Goal: Information Seeking & Learning: Check status

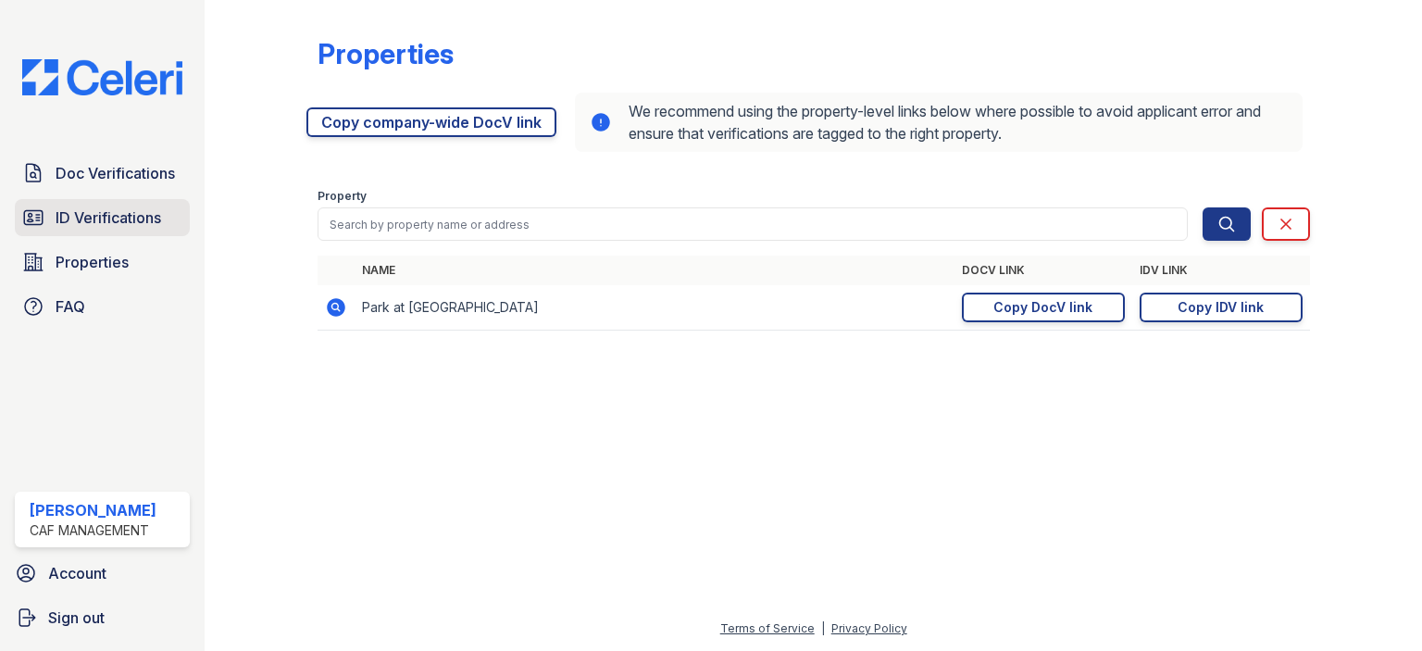
click at [137, 225] on span "ID Verifications" at bounding box center [109, 217] width 106 height 22
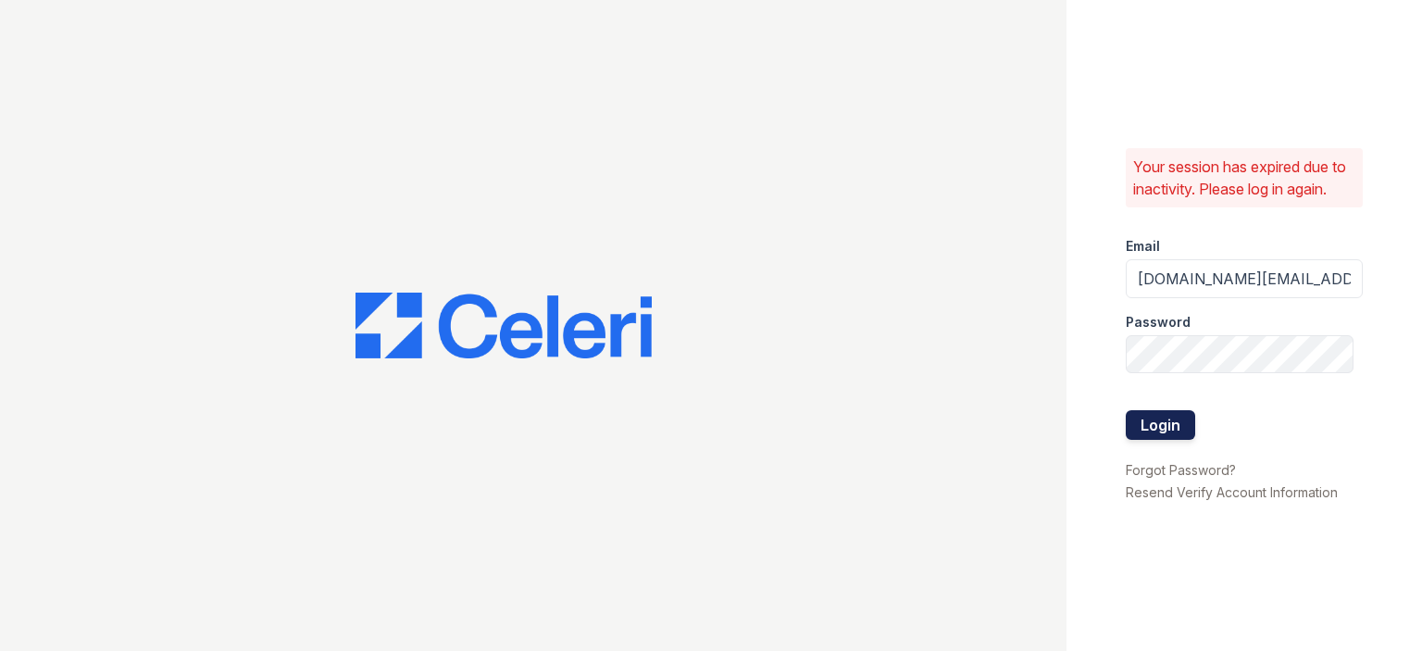
click at [1179, 425] on button "Login" at bounding box center [1160, 425] width 69 height 30
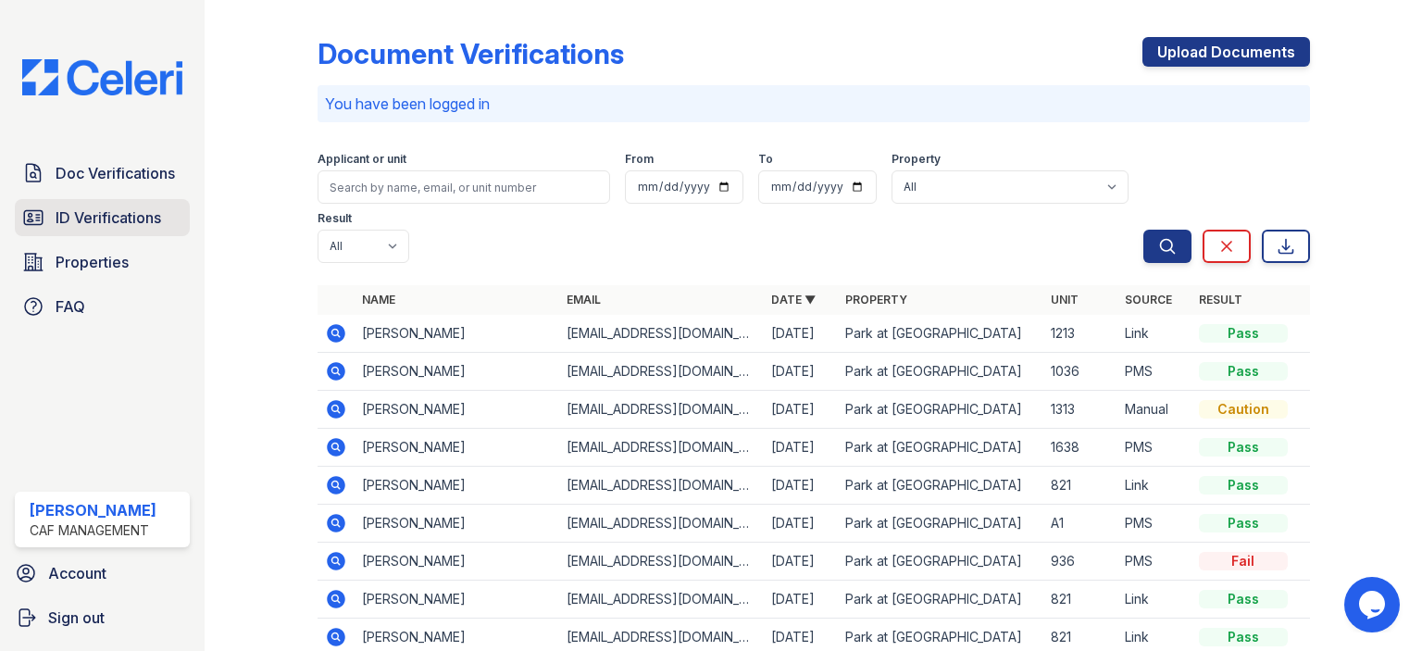
click at [157, 223] on span "ID Verifications" at bounding box center [109, 217] width 106 height 22
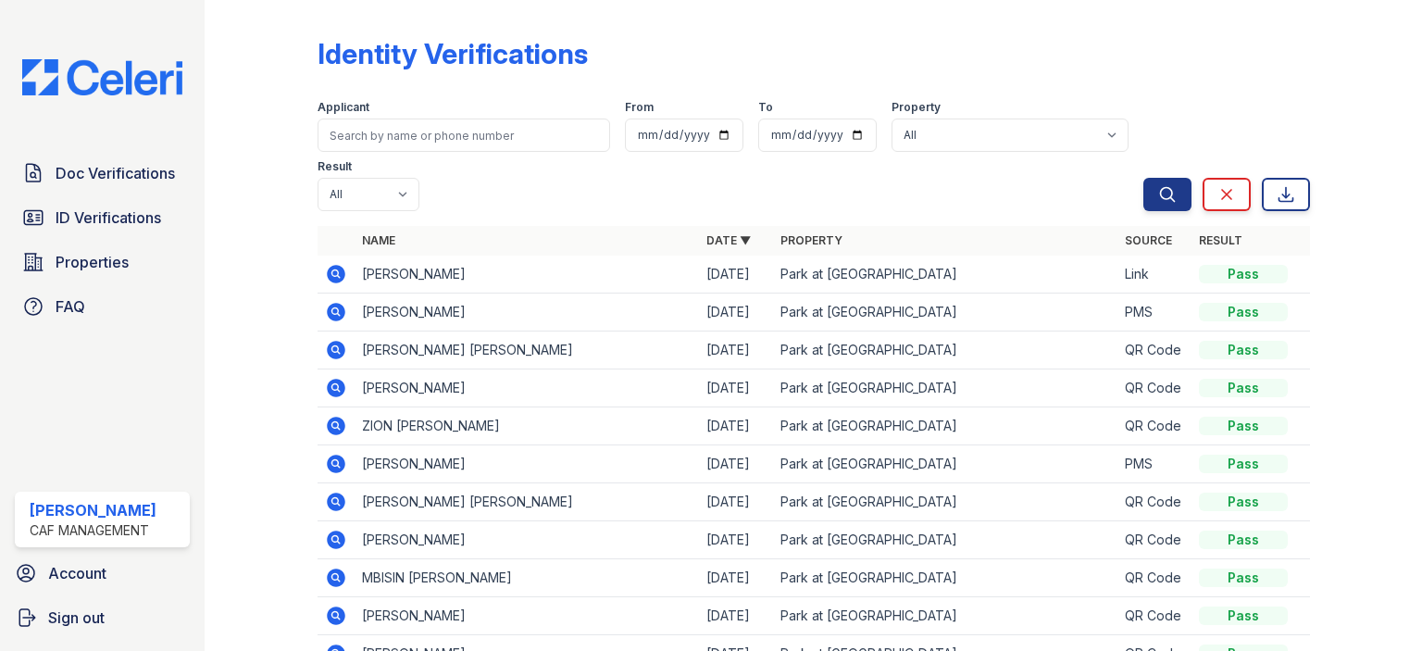
click at [305, 121] on div at bounding box center [275, 379] width 82 height 745
click at [371, 132] on input "search" at bounding box center [464, 135] width 293 height 33
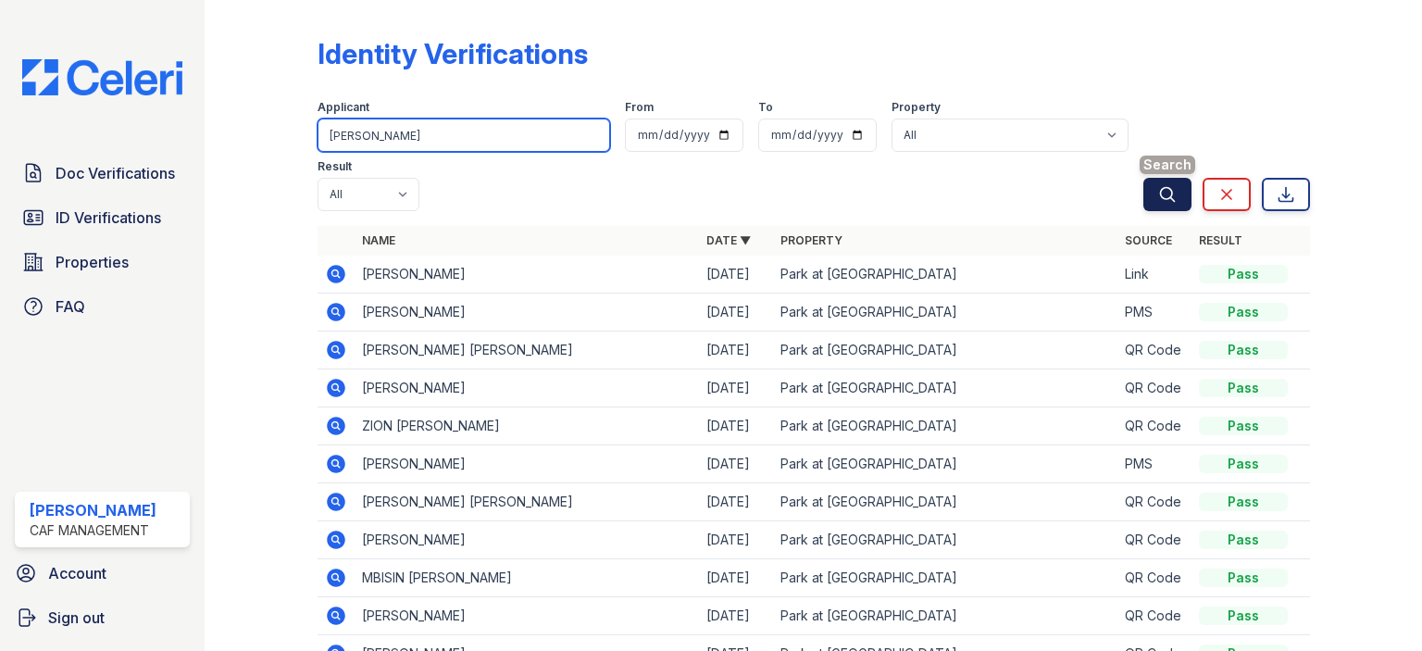
type input "[PERSON_NAME]"
click at [1176, 195] on button "Search" at bounding box center [1168, 194] width 48 height 33
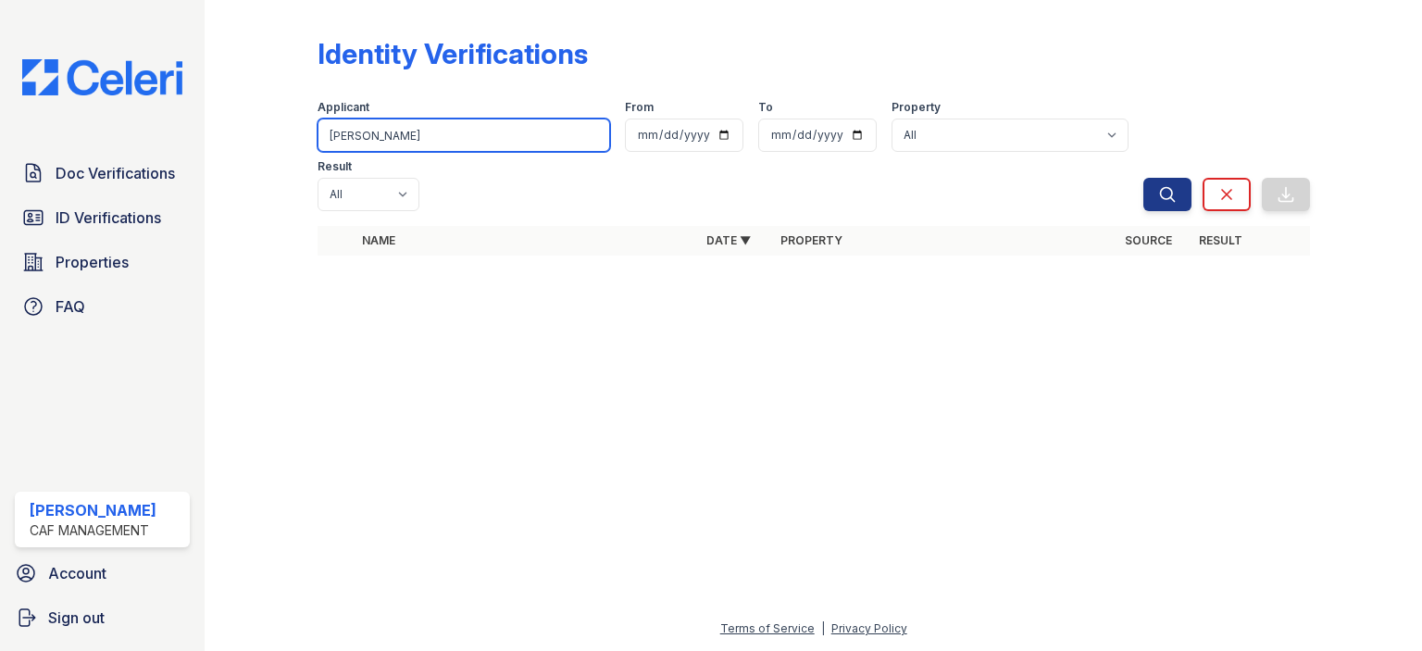
click at [460, 129] on input "[PERSON_NAME]" at bounding box center [464, 135] width 293 height 33
click at [474, 136] on input "[PERSON_NAME]" at bounding box center [464, 135] width 293 height 33
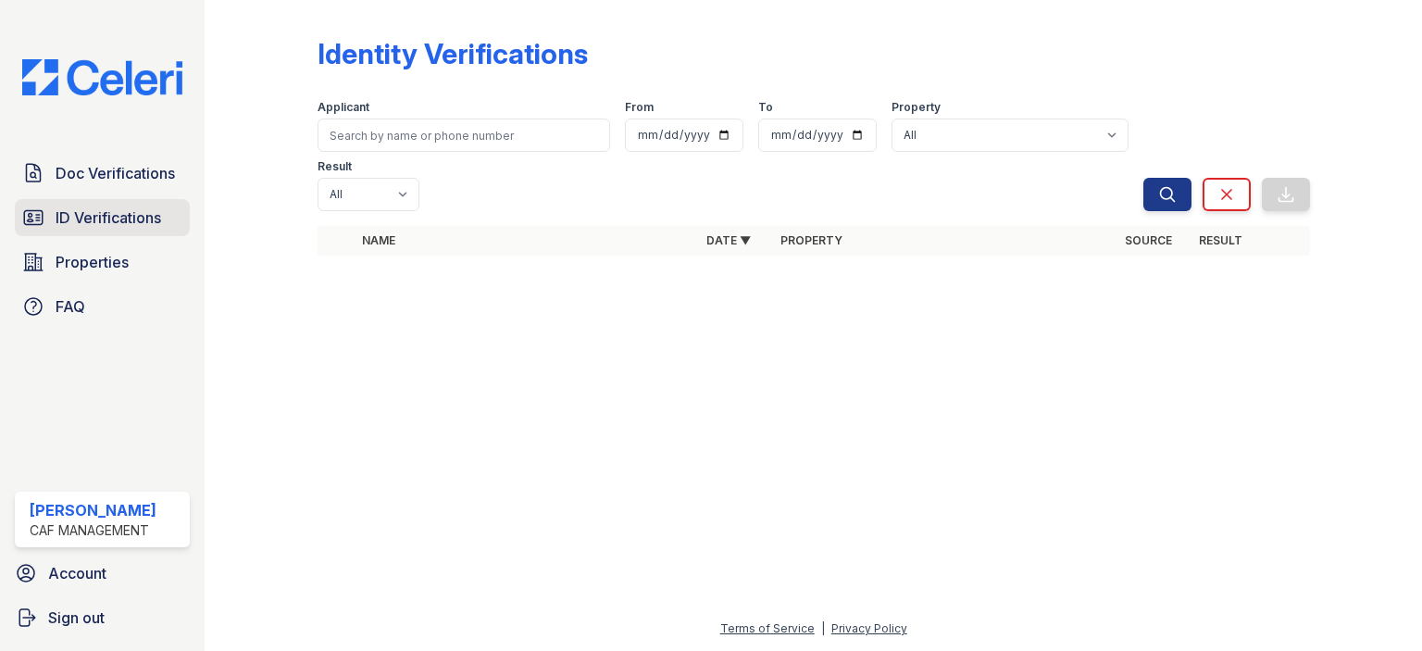
click at [163, 217] on link "ID Verifications" at bounding box center [102, 217] width 175 height 37
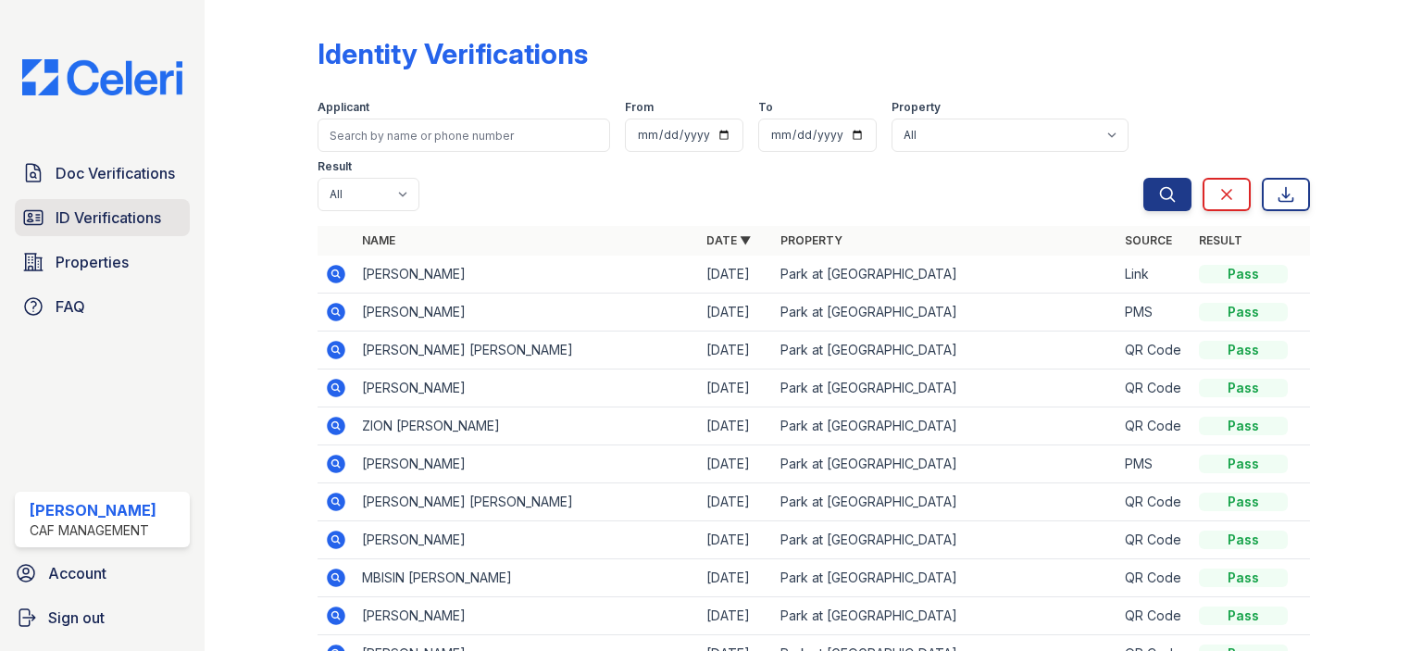
click at [106, 222] on span "ID Verifications" at bounding box center [109, 217] width 106 height 22
click at [120, 175] on span "Doc Verifications" at bounding box center [115, 173] width 119 height 22
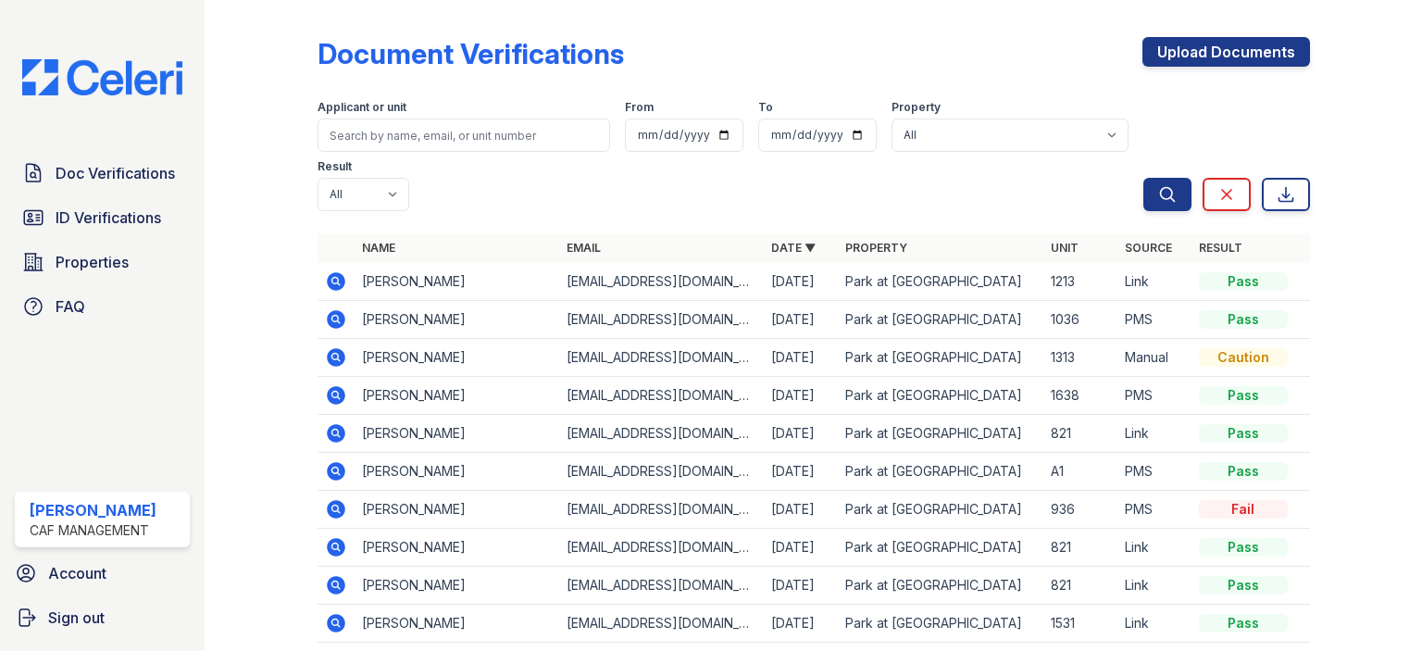
click at [111, 244] on link "Properties" at bounding box center [102, 262] width 175 height 37
click at [119, 229] on link "ID Verifications" at bounding box center [102, 217] width 175 height 37
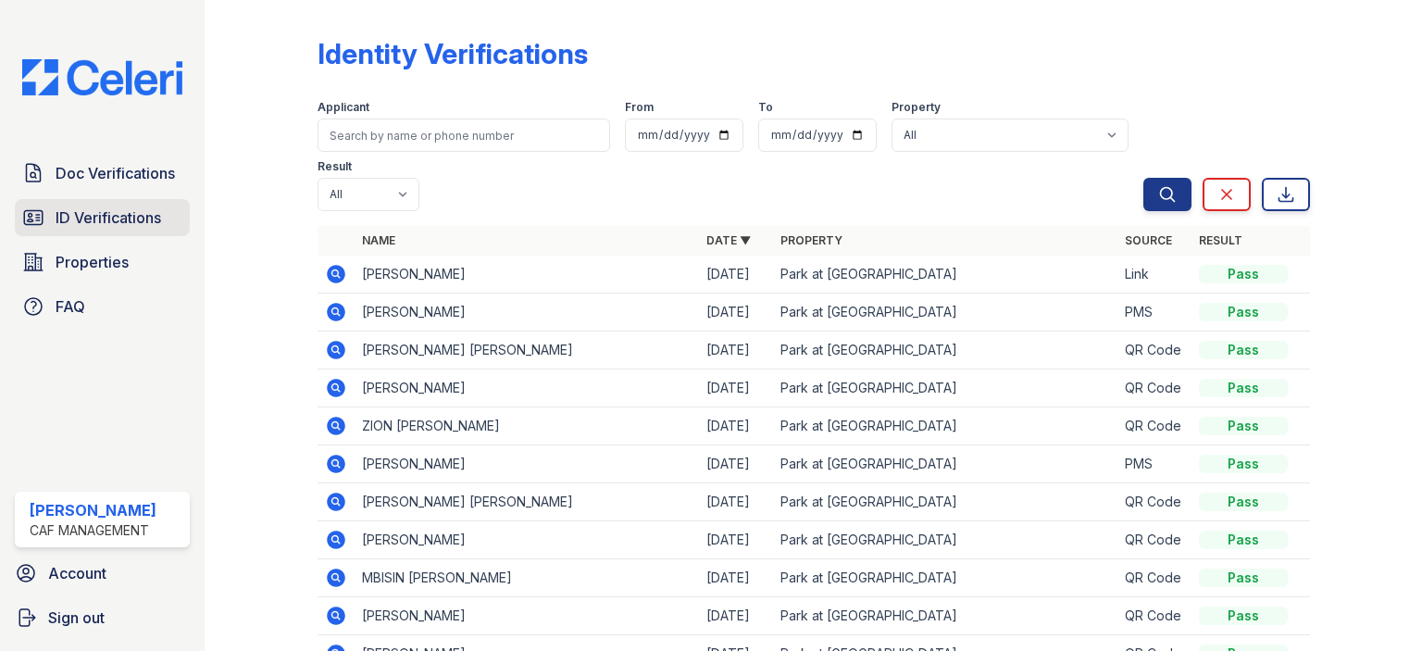
click at [156, 219] on span "ID Verifications" at bounding box center [109, 217] width 106 height 22
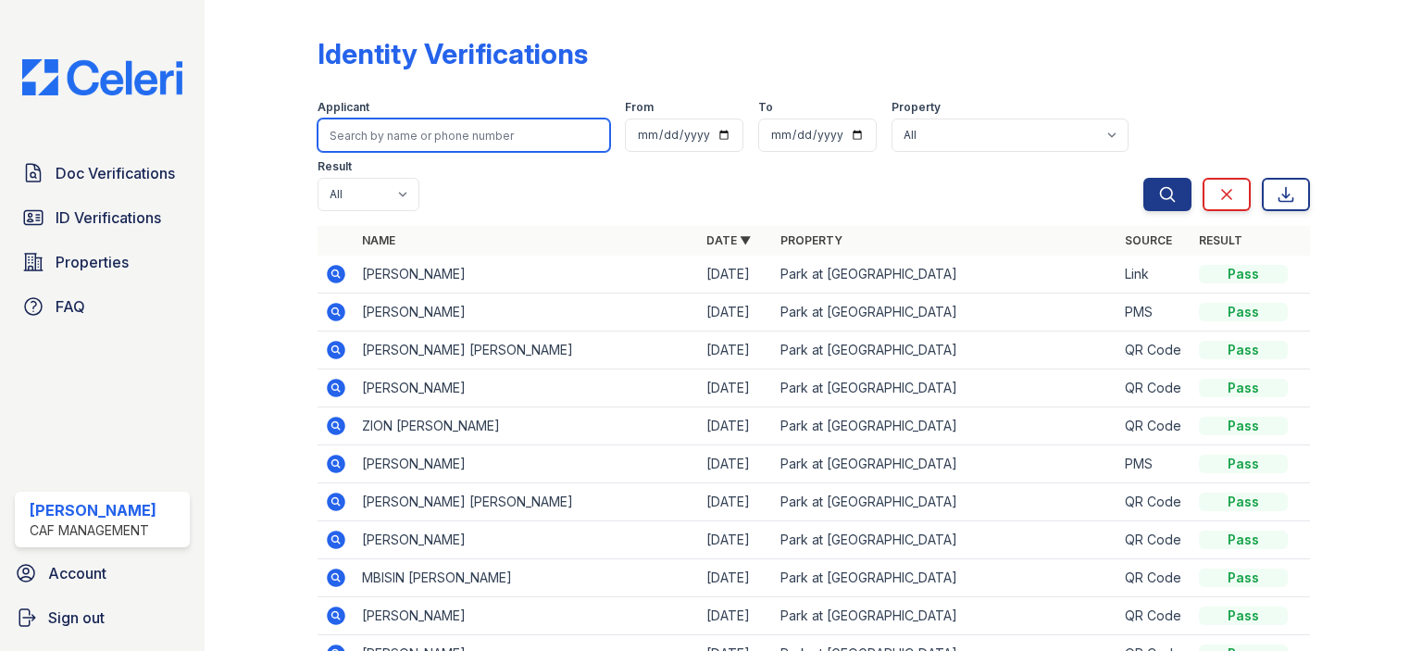
click at [374, 140] on input "search" at bounding box center [464, 135] width 293 height 33
type input "[PERSON_NAME]"
click at [1144, 178] on button "Search" at bounding box center [1168, 194] width 48 height 33
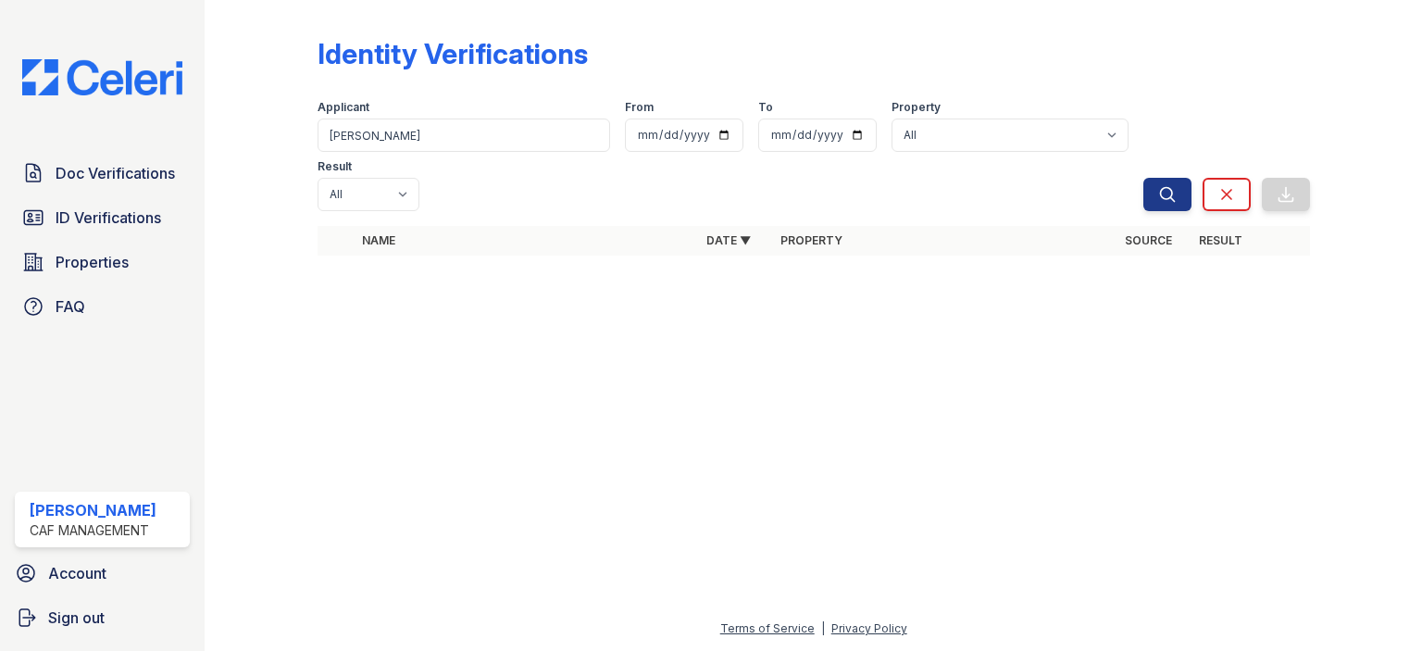
click at [454, 226] on div "Name Date ▼ Property Source Result" at bounding box center [814, 250] width 993 height 48
